Goal: Browse casually: Explore the website without a specific task or goal

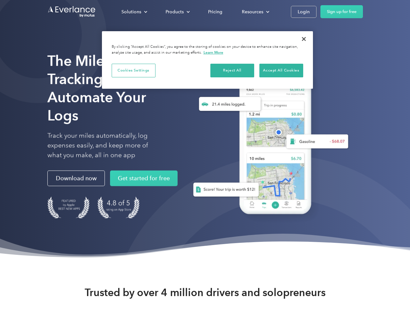
click at [134, 12] on div "Solutions" at bounding box center [132, 12] width 20 height 8
click at [177, 12] on div "Products" at bounding box center [175, 12] width 18 height 8
click at [255, 12] on div "Resources" at bounding box center [252, 12] width 21 height 8
click at [134, 70] on button "Cookies Settings" at bounding box center [134, 71] width 44 height 14
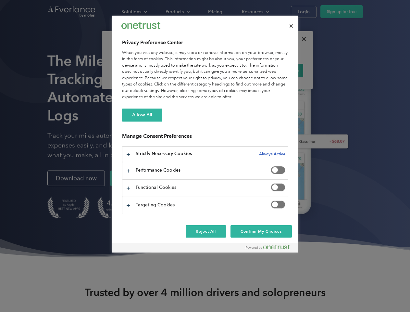
click at [233, 70] on div "When you visit any website, it may store or retrieve information on your browse…" at bounding box center [205, 75] width 166 height 51
click at [281, 70] on div "When you visit any website, it may store or retrieve information on your browse…" at bounding box center [205, 75] width 166 height 51
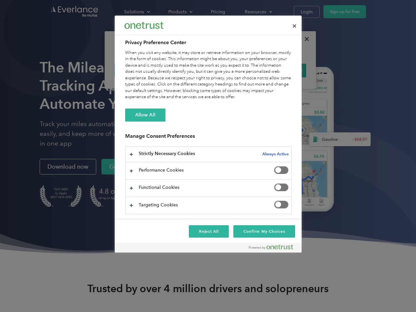
click at [304, 39] on div at bounding box center [208, 156] width 416 height 312
